Goal: Task Accomplishment & Management: Manage account settings

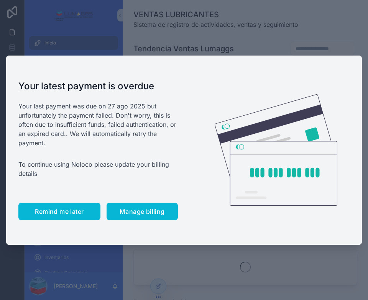
click at [66, 210] on span "Remind me later" at bounding box center [59, 212] width 49 height 8
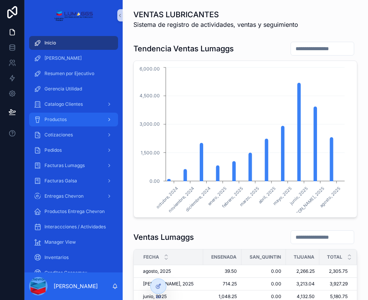
click at [74, 119] on div "Productos" at bounding box center [74, 120] width 80 height 12
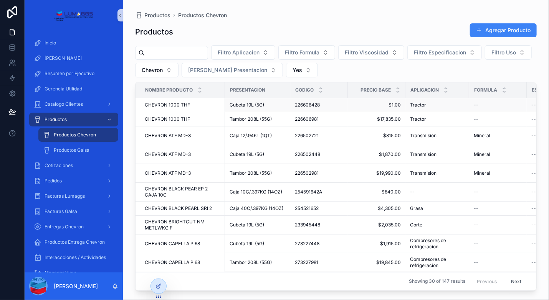
click at [368, 104] on span "$1.00" at bounding box center [376, 105] width 48 height 6
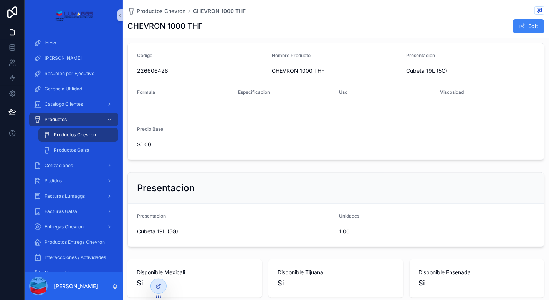
scroll to position [153, 0]
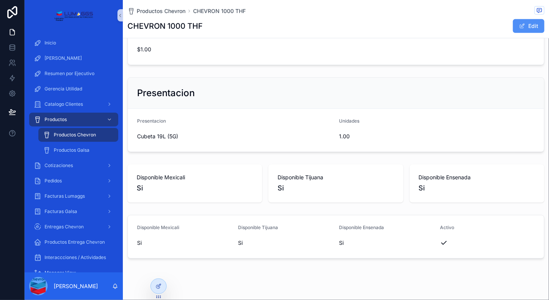
click at [368, 26] on button "Edit" at bounding box center [528, 26] width 31 height 14
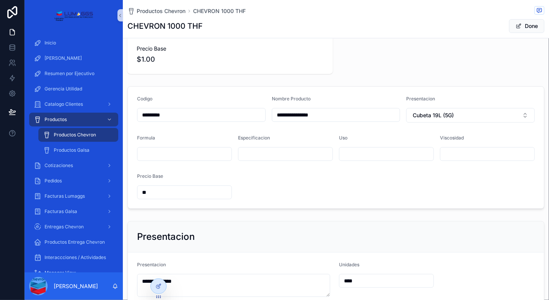
scroll to position [2, 0]
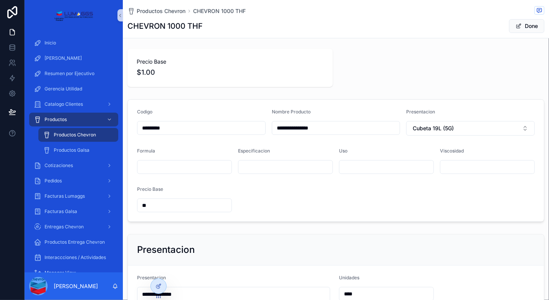
click at [177, 202] on input "**" at bounding box center [184, 205] width 94 height 11
type input "******"
click at [368, 28] on span "Done" at bounding box center [526, 26] width 35 height 14
click at [73, 137] on span "Productos Chevron" at bounding box center [75, 135] width 42 height 6
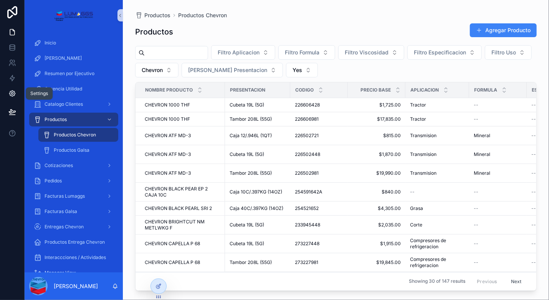
click at [13, 96] on icon at bounding box center [12, 94] width 6 height 6
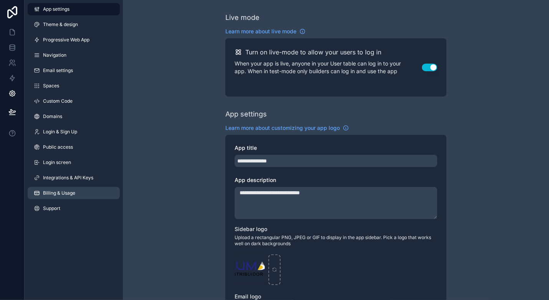
click at [47, 196] on span "Billing & Usage" at bounding box center [59, 193] width 32 height 6
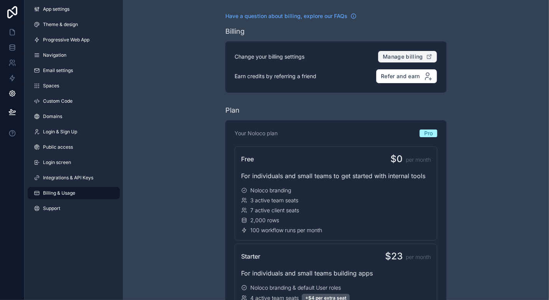
click at [368, 53] on span "Manage billing" at bounding box center [402, 56] width 40 height 7
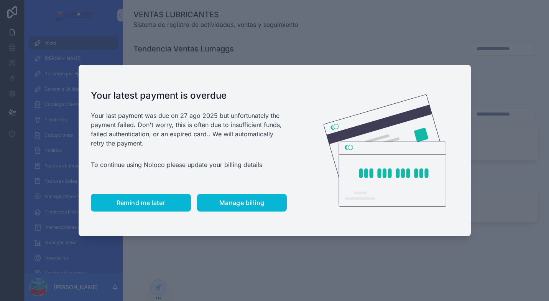
click at [146, 202] on span "Remind me later" at bounding box center [141, 203] width 49 height 8
